Goal: Transaction & Acquisition: Book appointment/travel/reservation

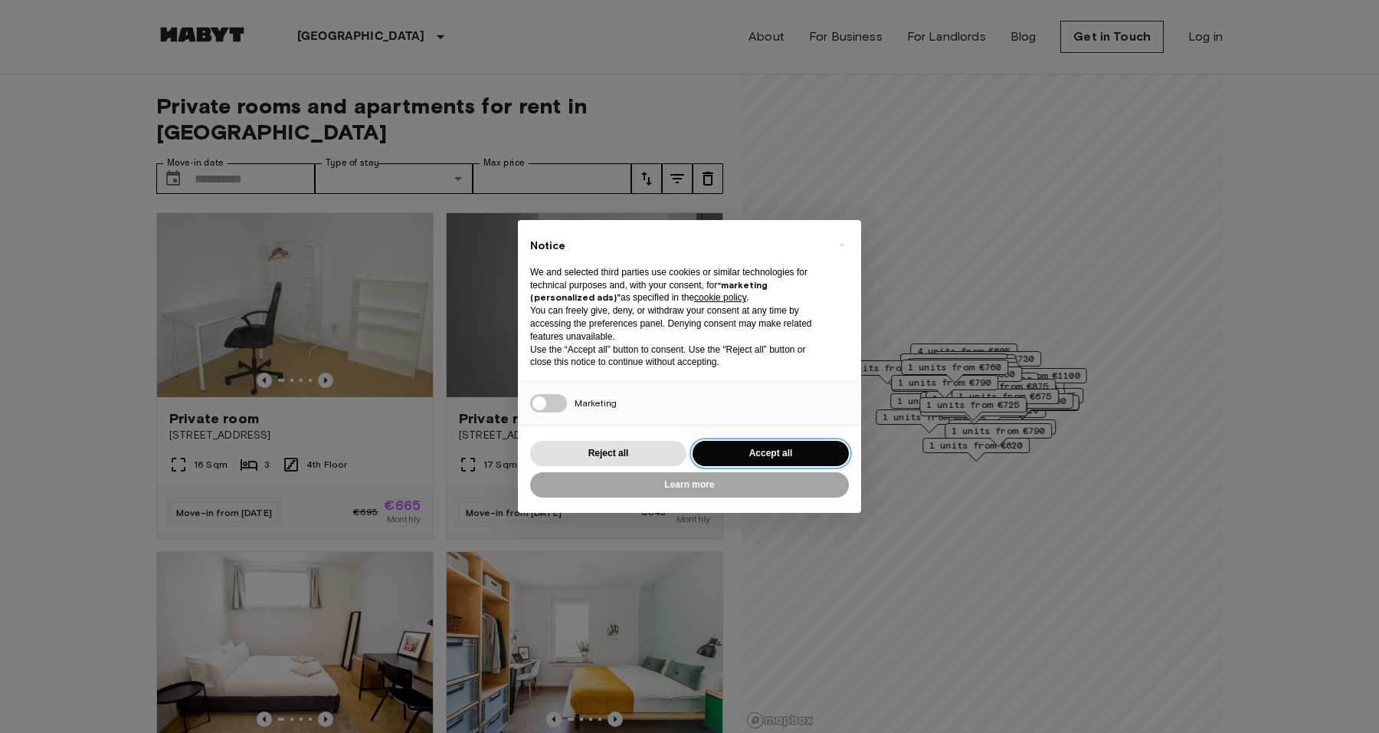
click at [783, 447] on button "Accept all" at bounding box center [771, 453] width 156 height 25
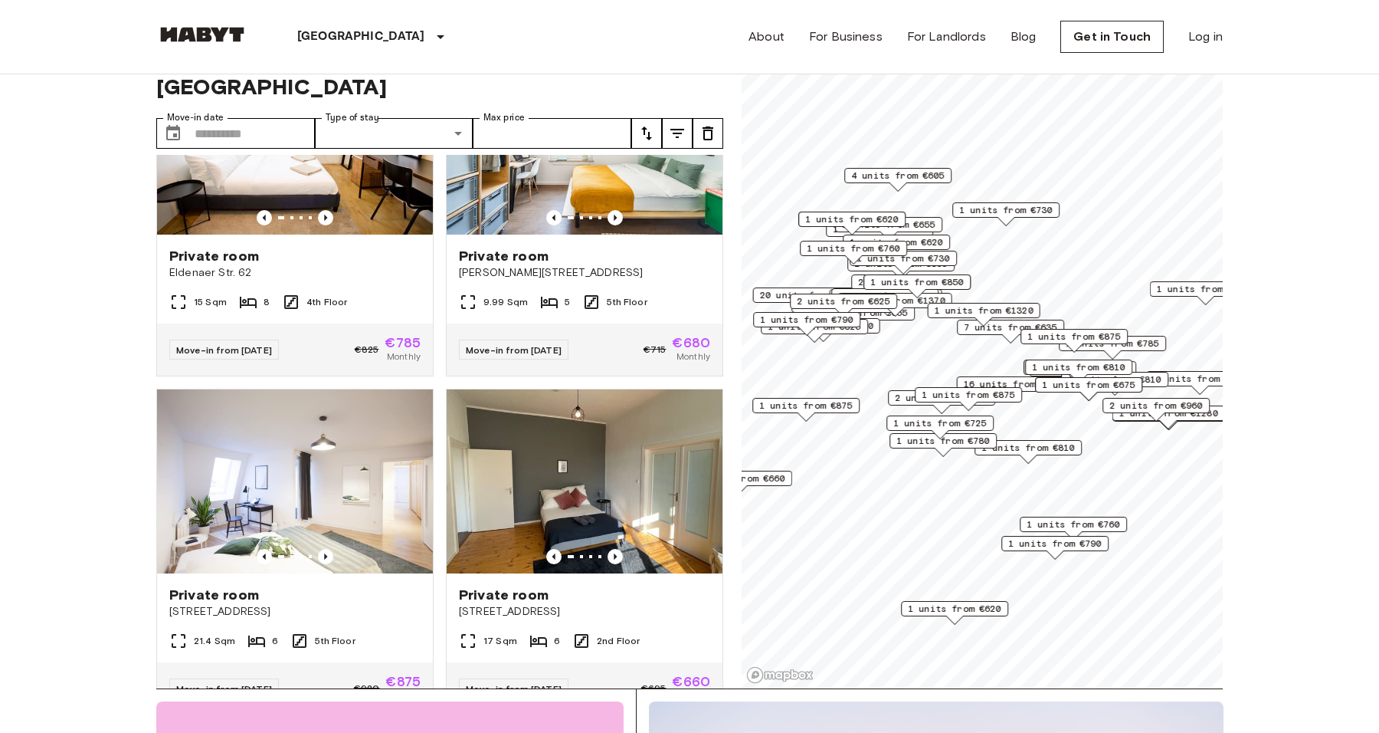
scroll to position [26, 0]
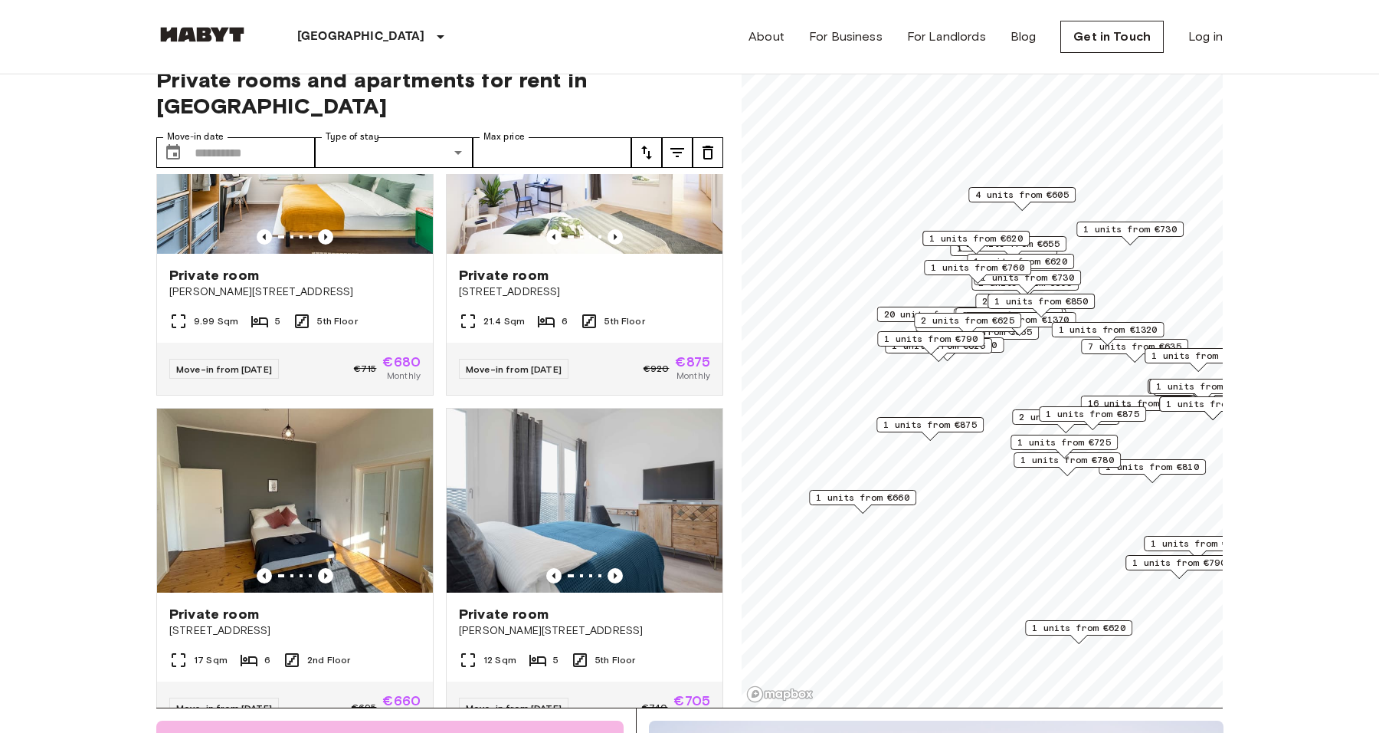
click at [863, 500] on span "1 units from €660" at bounding box center [862, 497] width 93 height 14
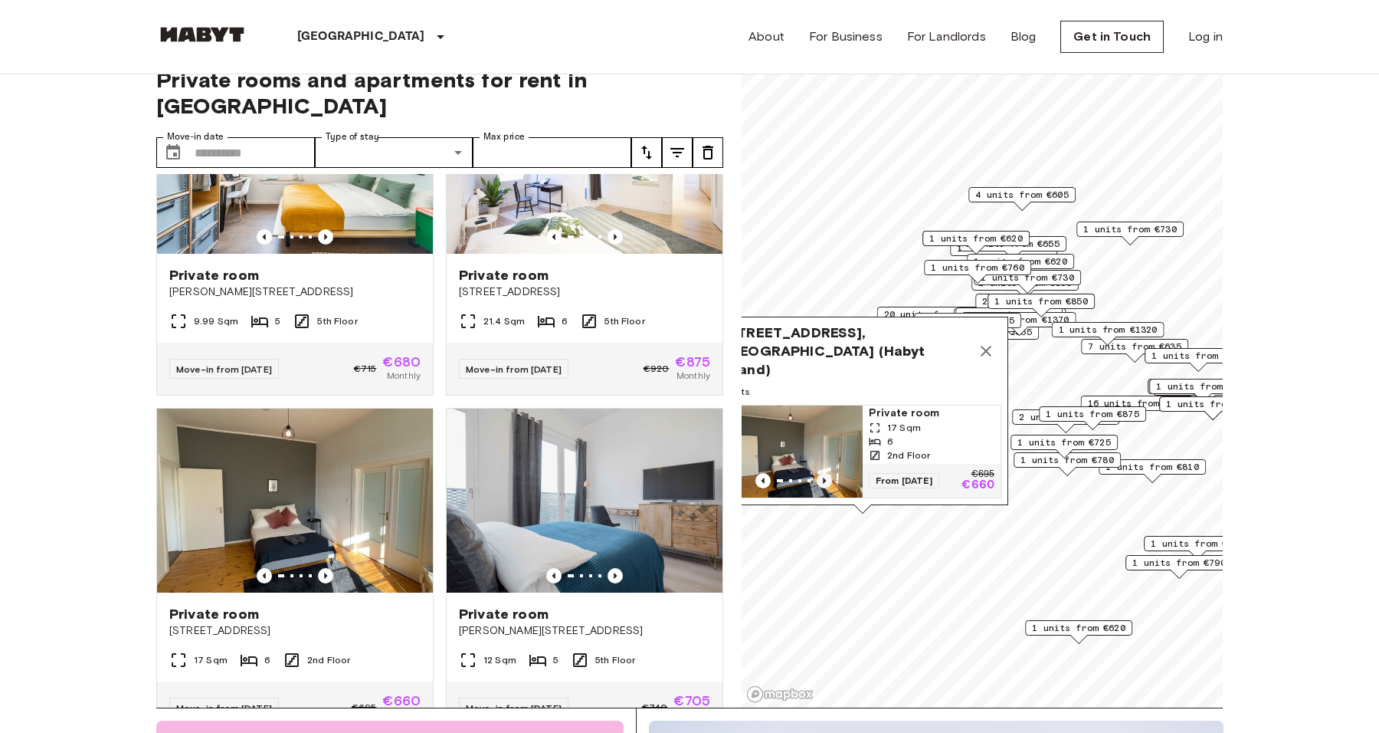
click at [828, 475] on icon "Previous image" at bounding box center [824, 480] width 15 height 15
click at [827, 479] on icon "Previous image" at bounding box center [824, 480] width 15 height 15
click at [826, 480] on icon "Previous image" at bounding box center [824, 480] width 15 height 15
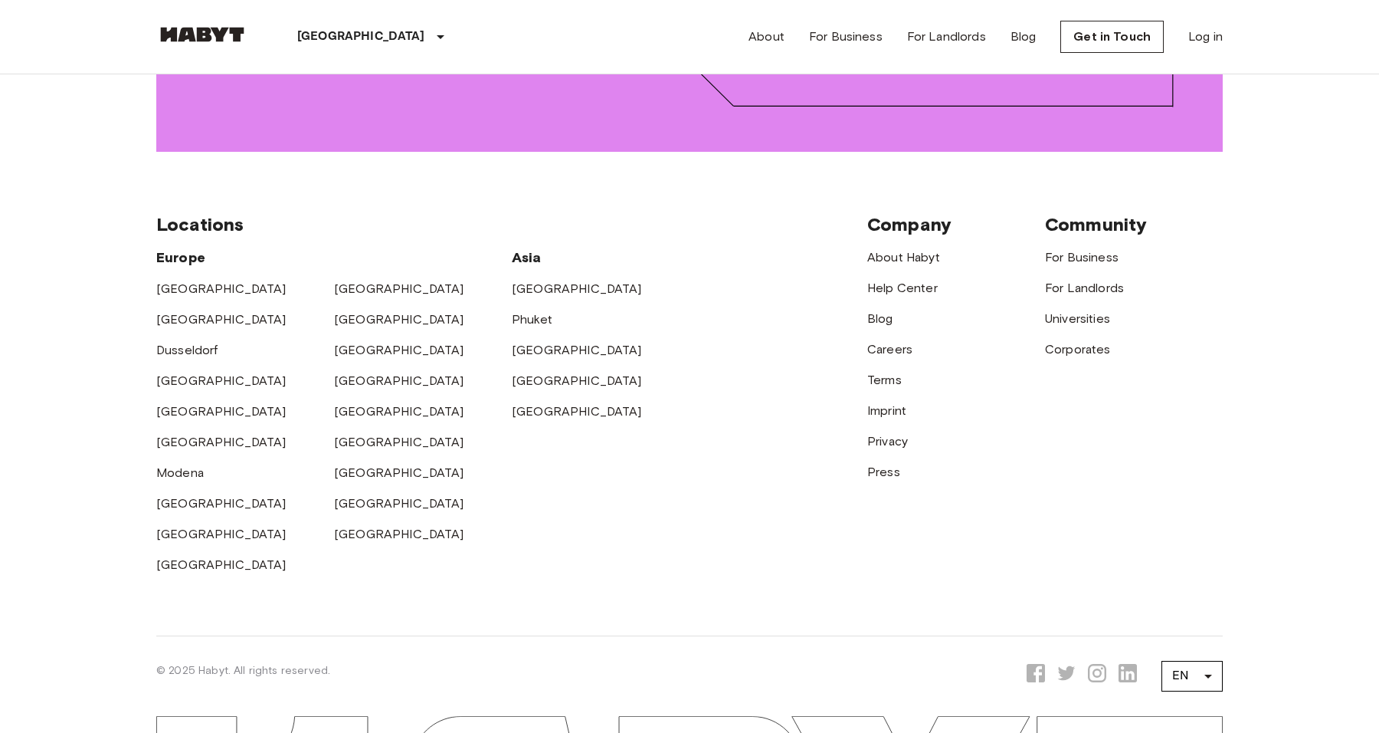
scroll to position [2371, 0]
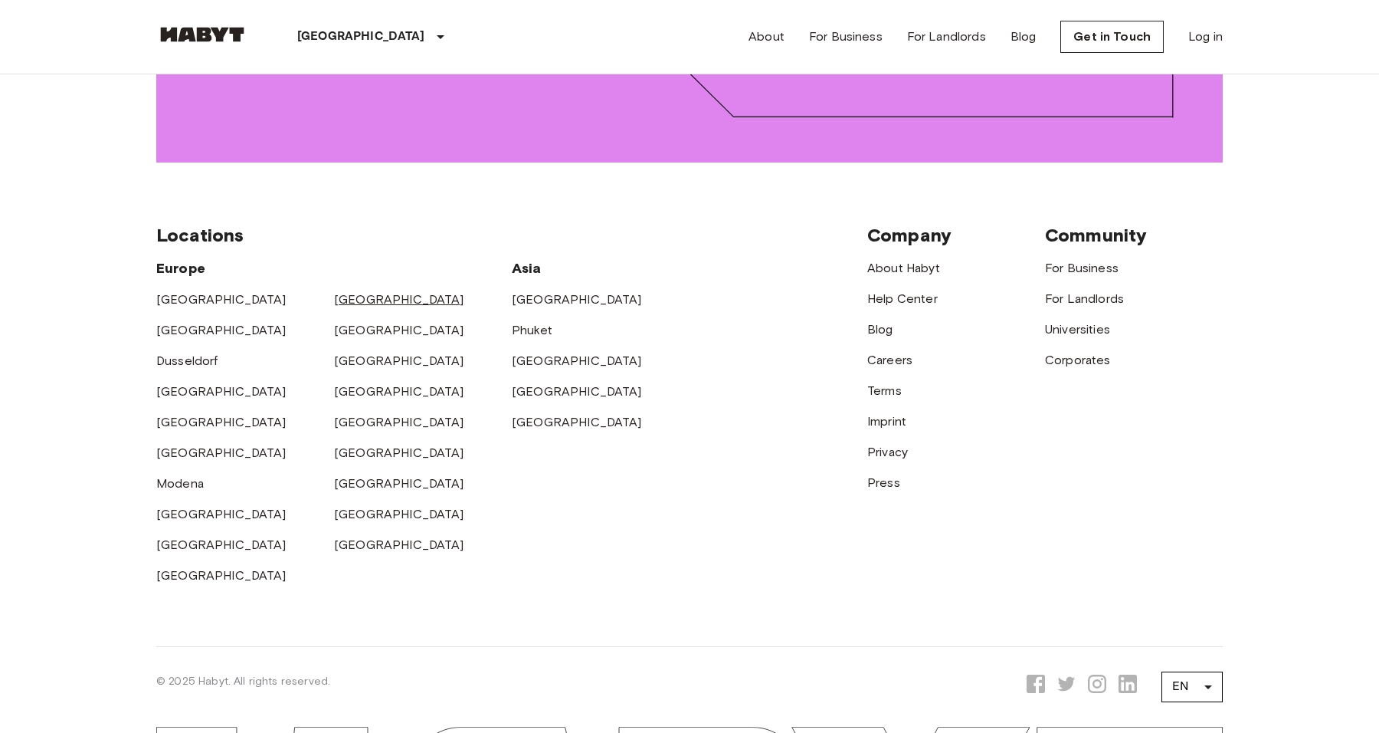
click at [356, 292] on link "[GEOGRAPHIC_DATA]" at bounding box center [399, 299] width 130 height 15
